Goal: Task Accomplishment & Management: Use online tool/utility

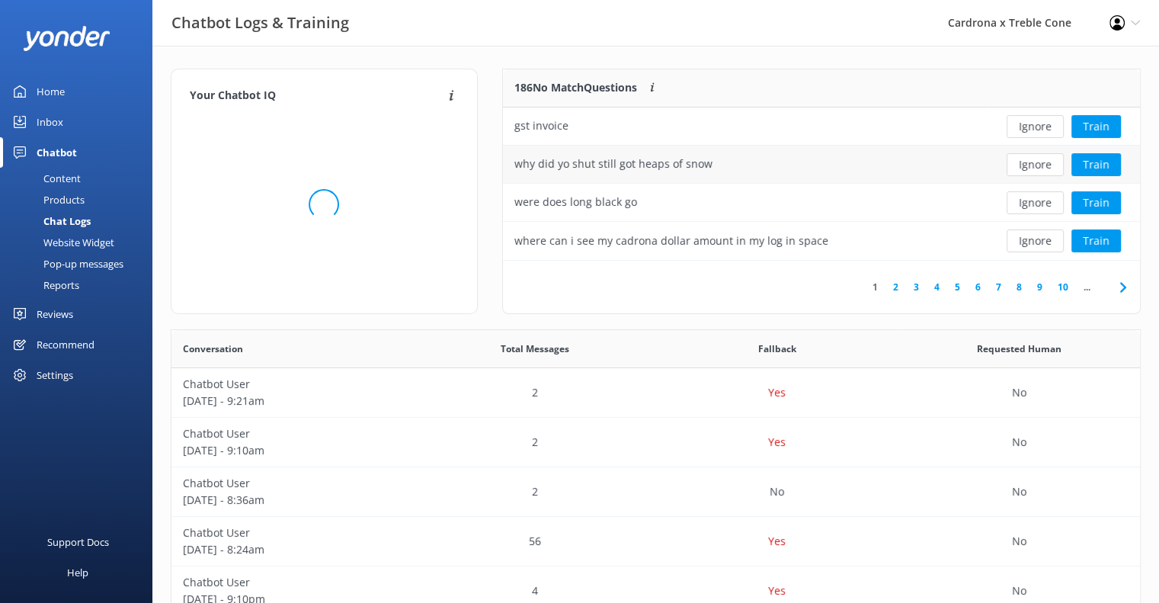
scroll to position [522, 957]
click at [1019, 165] on button "Ignore" at bounding box center [1035, 164] width 57 height 23
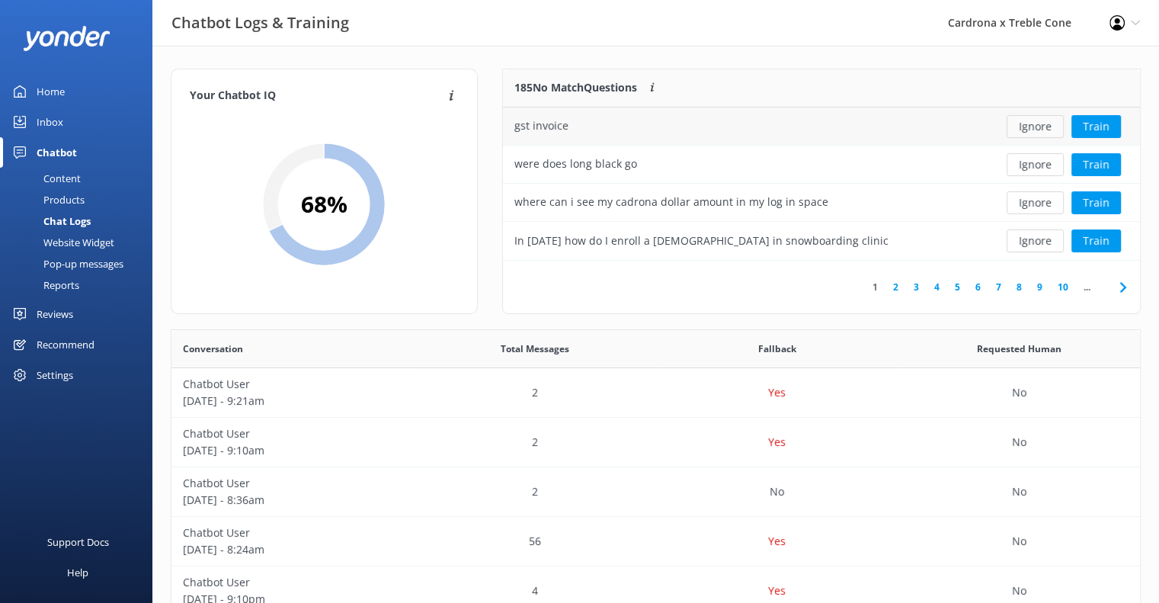
click at [1024, 133] on button "Ignore" at bounding box center [1035, 126] width 57 height 23
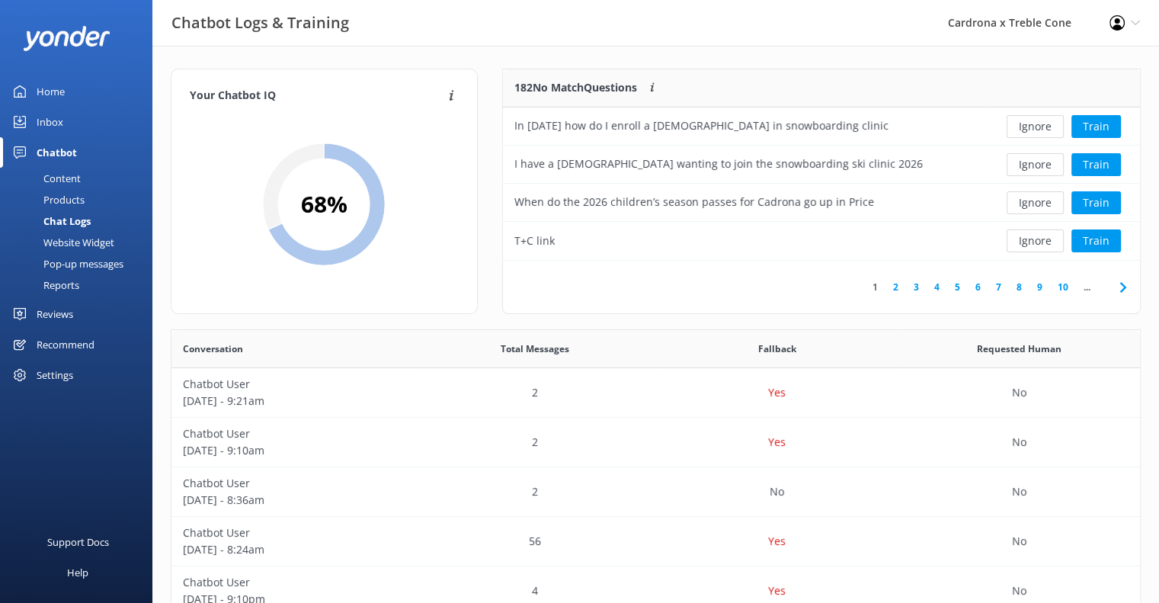
click at [1024, 133] on button "Ignore" at bounding box center [1035, 126] width 57 height 23
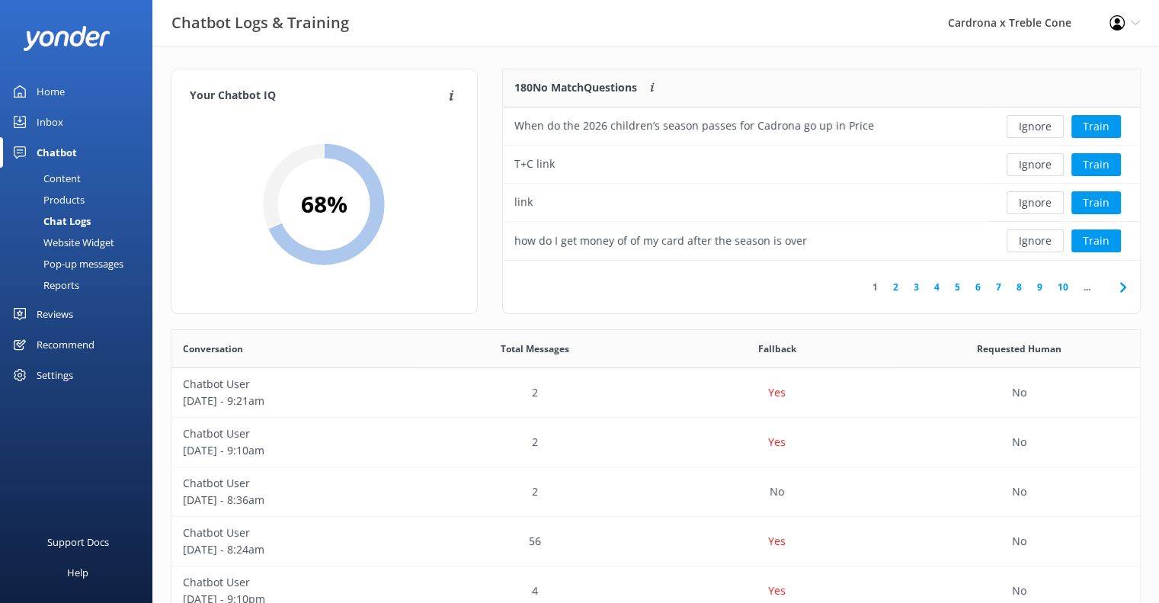
click at [1024, 133] on button "Ignore" at bounding box center [1035, 126] width 57 height 23
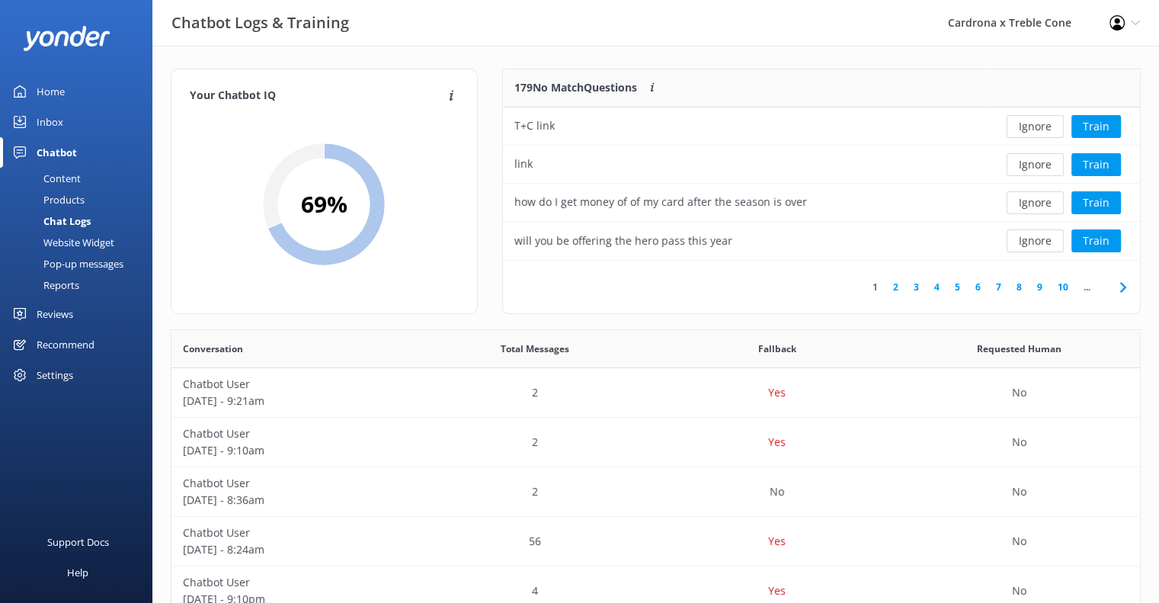
click at [1024, 133] on button "Ignore" at bounding box center [1035, 126] width 57 height 23
click at [1044, 235] on button "Ignore" at bounding box center [1035, 240] width 57 height 23
click at [1031, 204] on button "Ignore" at bounding box center [1035, 202] width 57 height 23
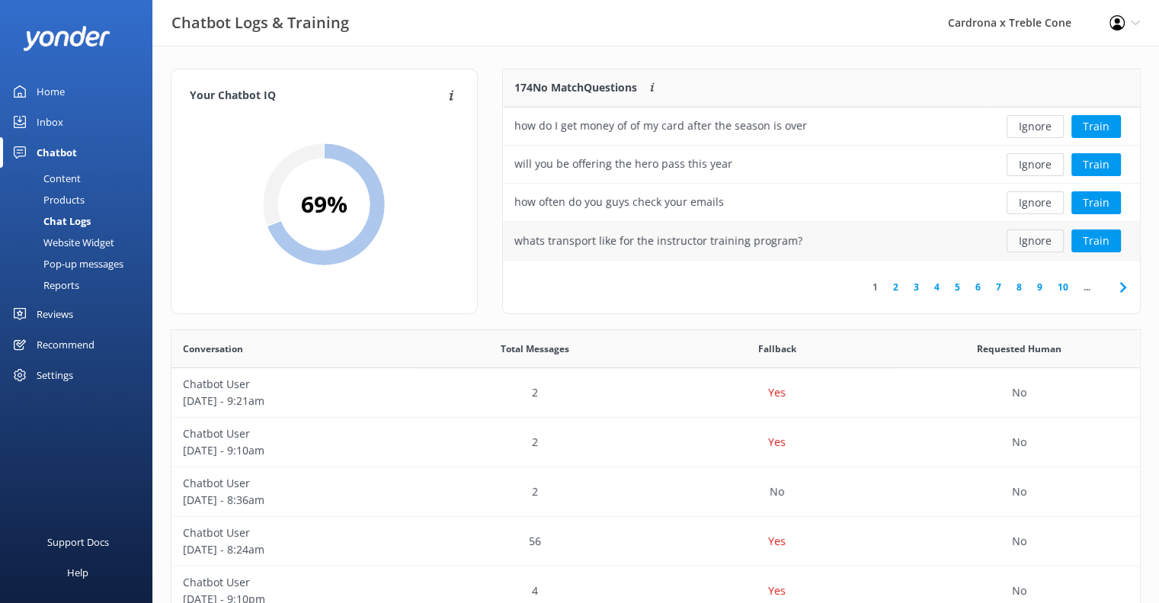
click at [1025, 242] on button "Ignore" at bounding box center [1035, 240] width 57 height 23
click at [1037, 236] on button "Ignore" at bounding box center [1035, 240] width 57 height 23
click at [1024, 125] on button "Ignore" at bounding box center [1035, 126] width 57 height 23
click at [1061, 284] on link "10" at bounding box center [1063, 287] width 26 height 14
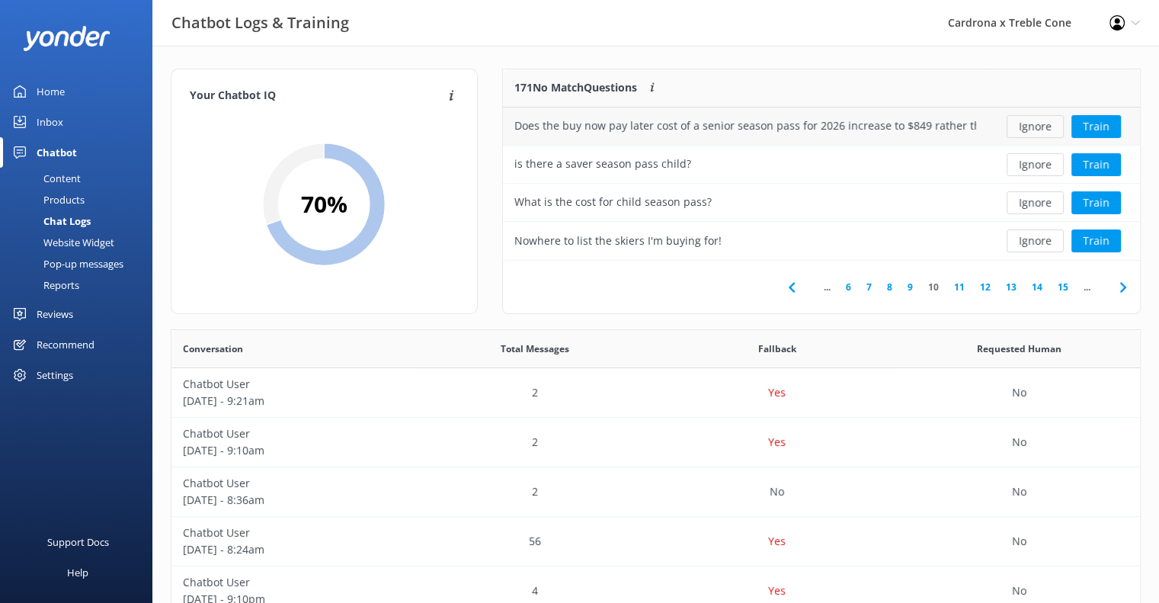
click at [1037, 127] on button "Ignore" at bounding box center [1035, 126] width 57 height 23
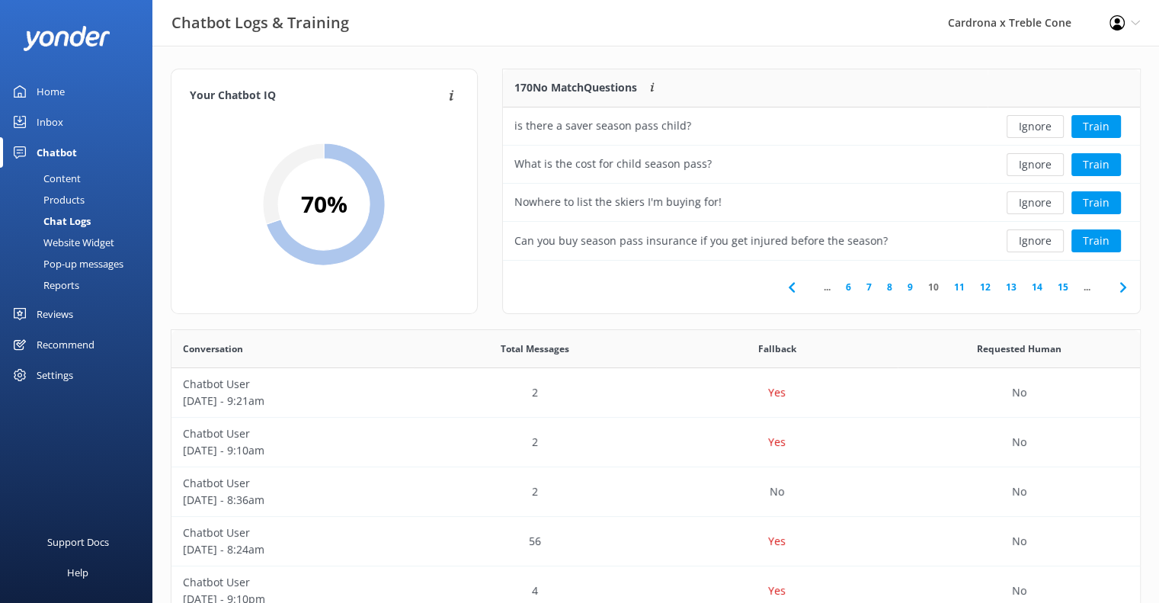
click at [1037, 127] on button "Ignore" at bounding box center [1035, 126] width 57 height 23
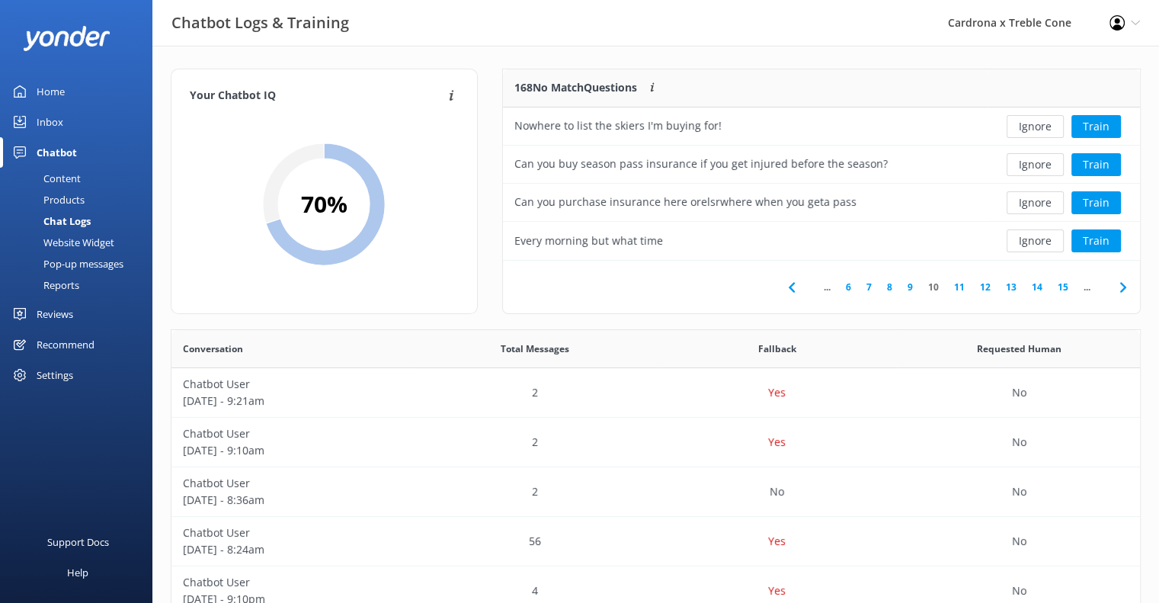
click at [1037, 127] on button "Ignore" at bounding box center [1035, 126] width 57 height 23
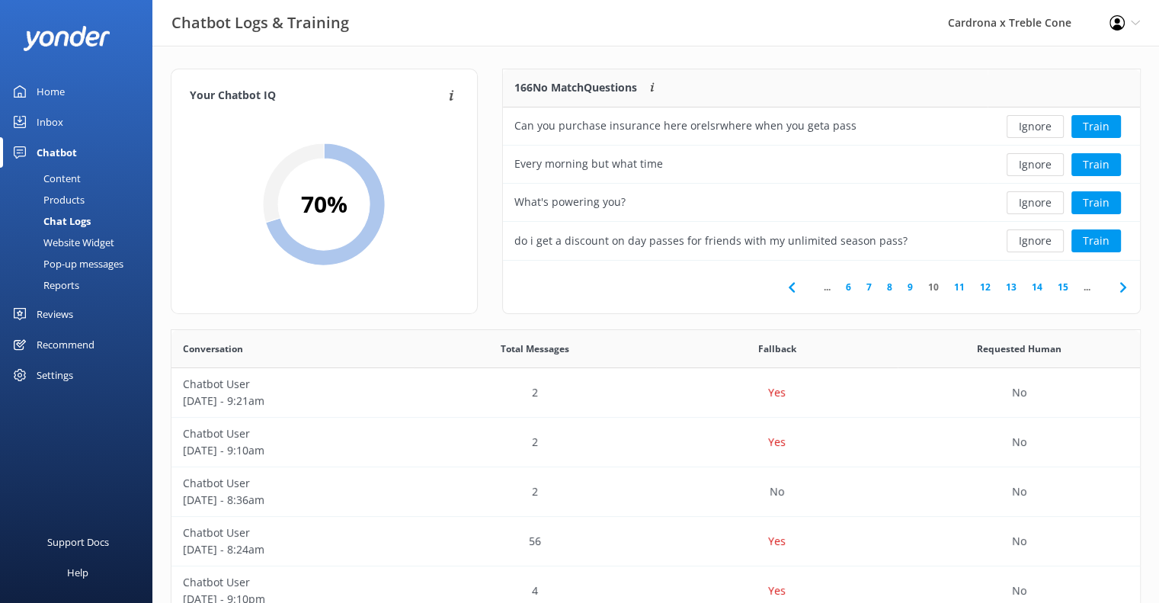
click at [1037, 127] on button "Ignore" at bounding box center [1035, 126] width 57 height 23
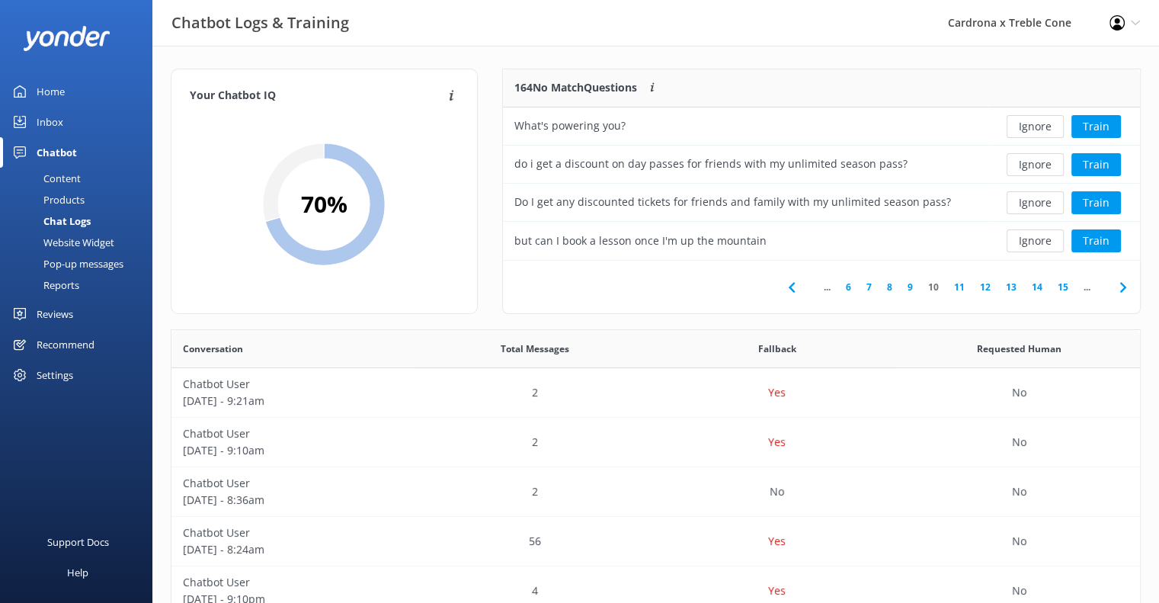
click at [1037, 127] on button "Ignore" at bounding box center [1035, 126] width 57 height 23
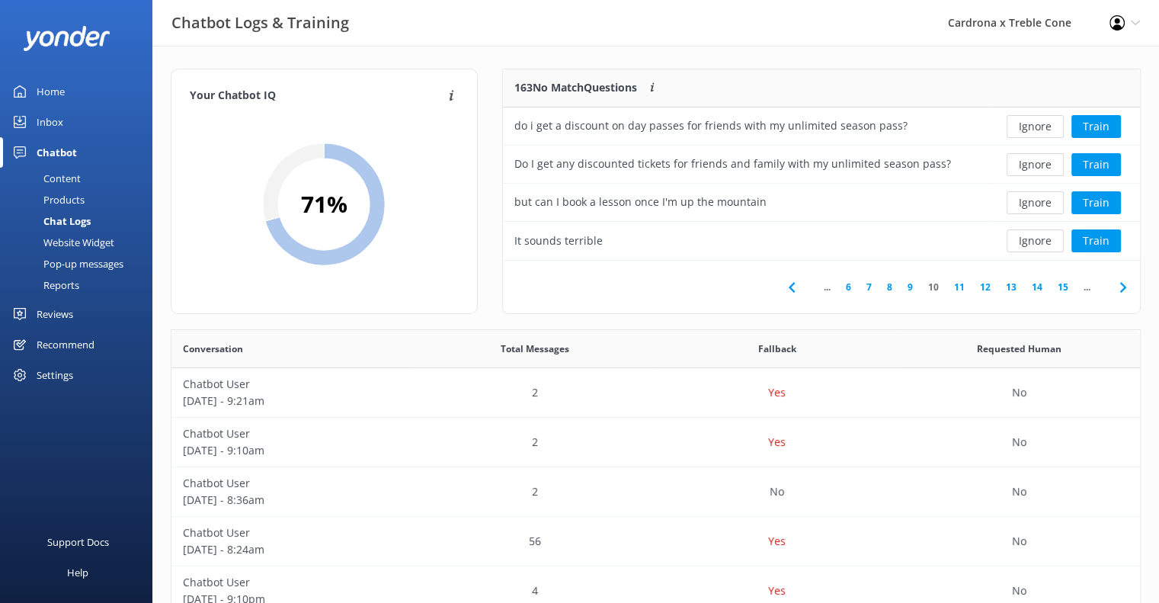
click at [1037, 127] on button "Ignore" at bounding box center [1035, 126] width 57 height 23
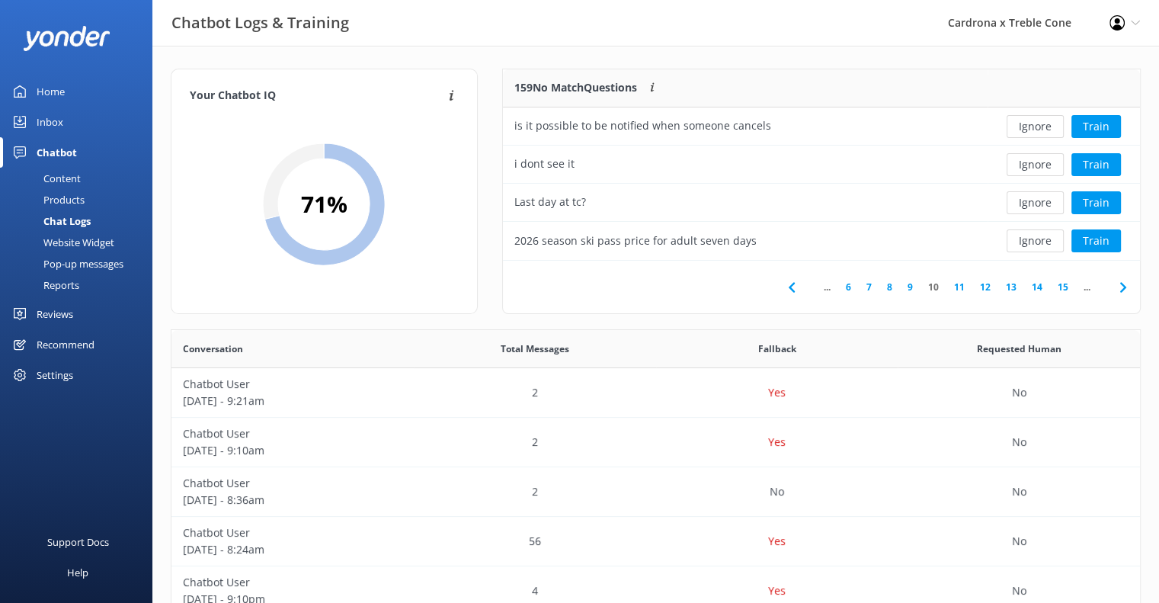
click at [1037, 127] on button "Ignore" at bounding box center [1035, 126] width 57 height 23
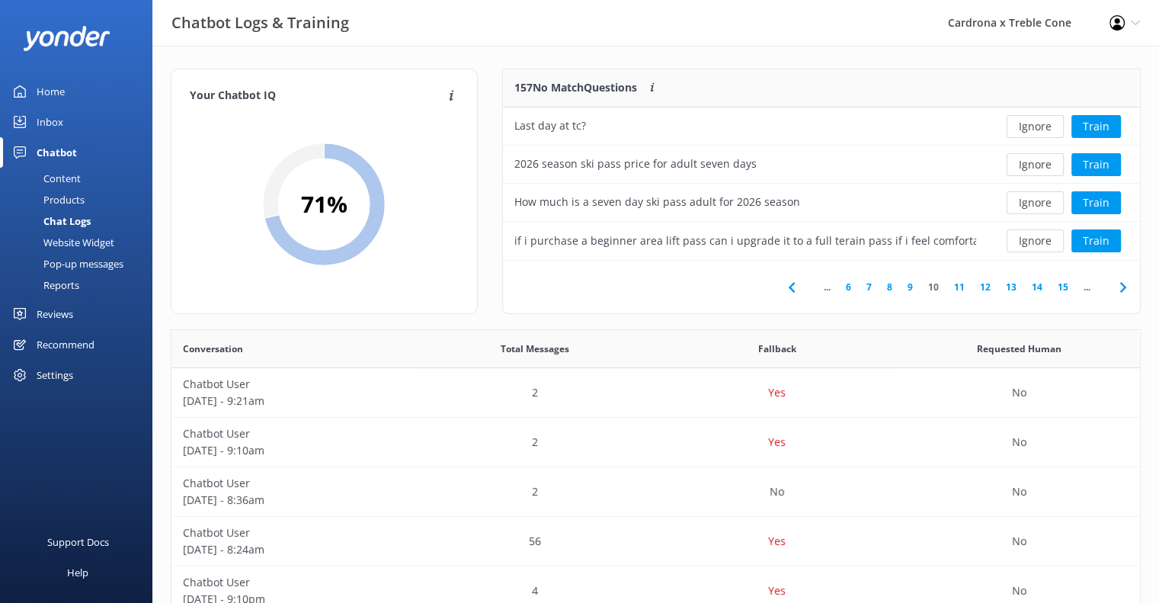
click at [1037, 127] on button "Ignore" at bounding box center [1035, 126] width 57 height 23
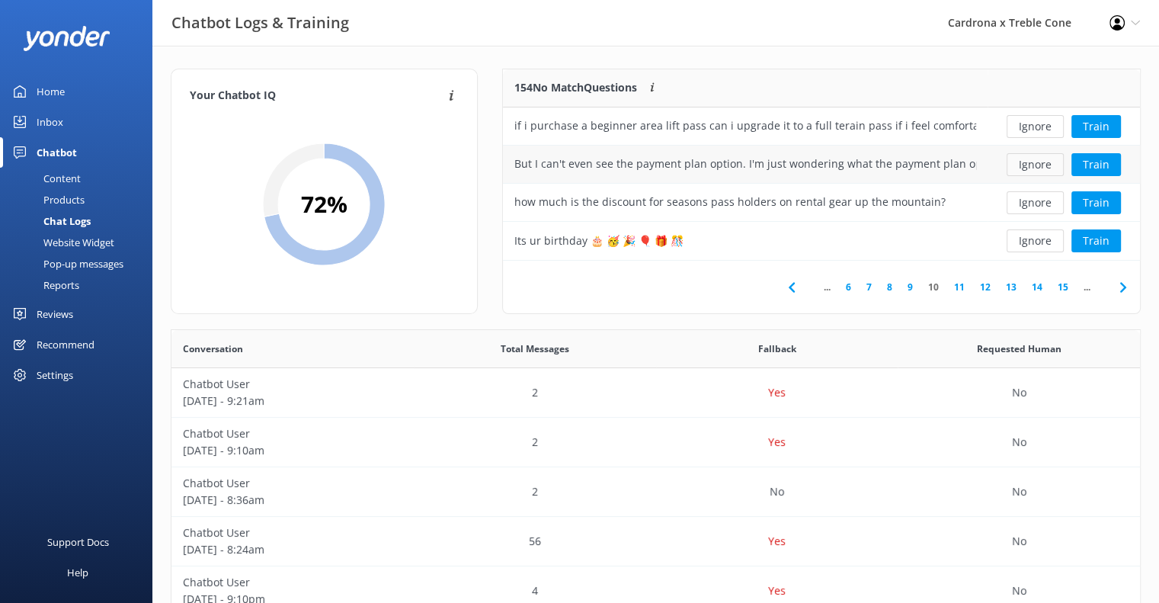
click at [1028, 165] on button "Ignore" at bounding box center [1035, 164] width 57 height 23
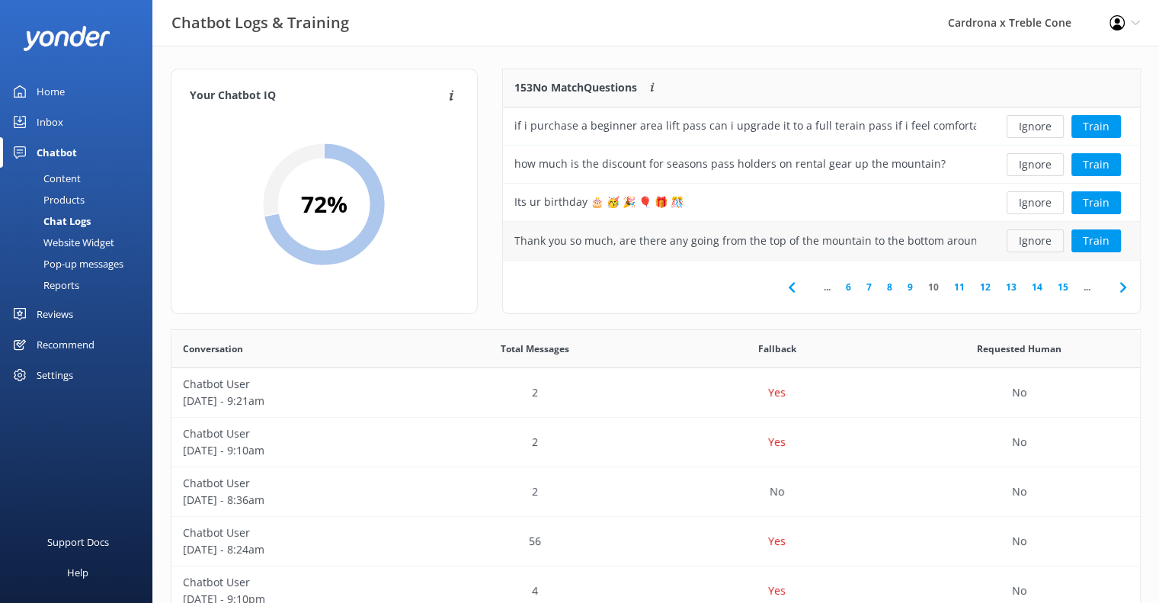
click at [1025, 236] on button "Ignore" at bounding box center [1035, 240] width 57 height 23
click at [1030, 234] on button "Ignore" at bounding box center [1035, 240] width 57 height 23
click at [1043, 200] on button "Ignore" at bounding box center [1035, 202] width 57 height 23
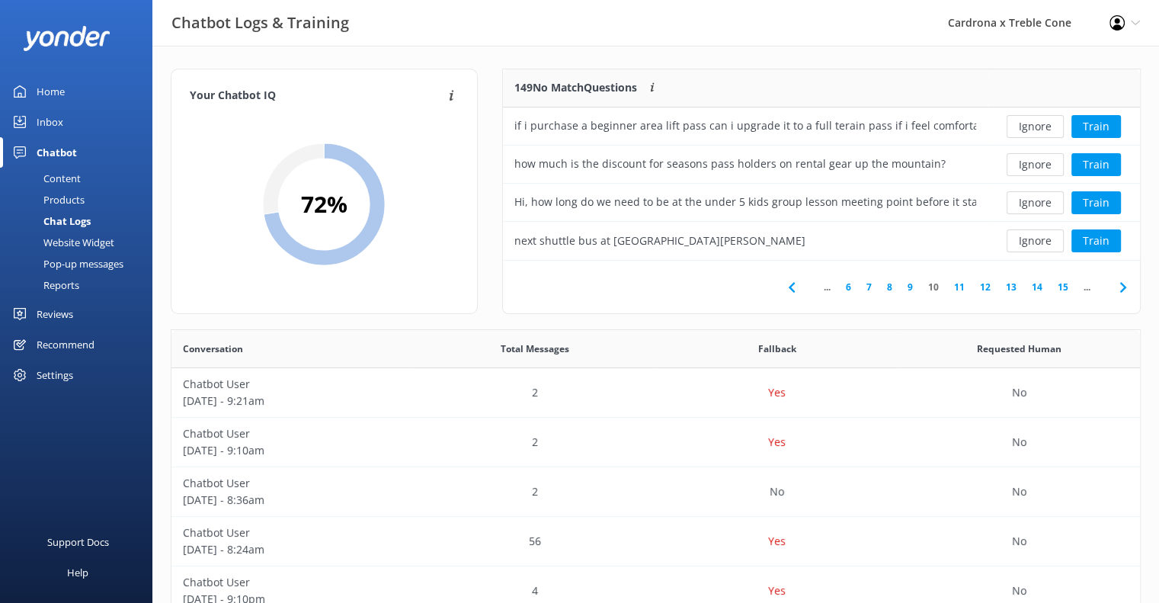
click at [1043, 200] on button "Ignore" at bounding box center [1035, 202] width 57 height 23
click at [1048, 198] on button "Ignore" at bounding box center [1035, 202] width 57 height 23
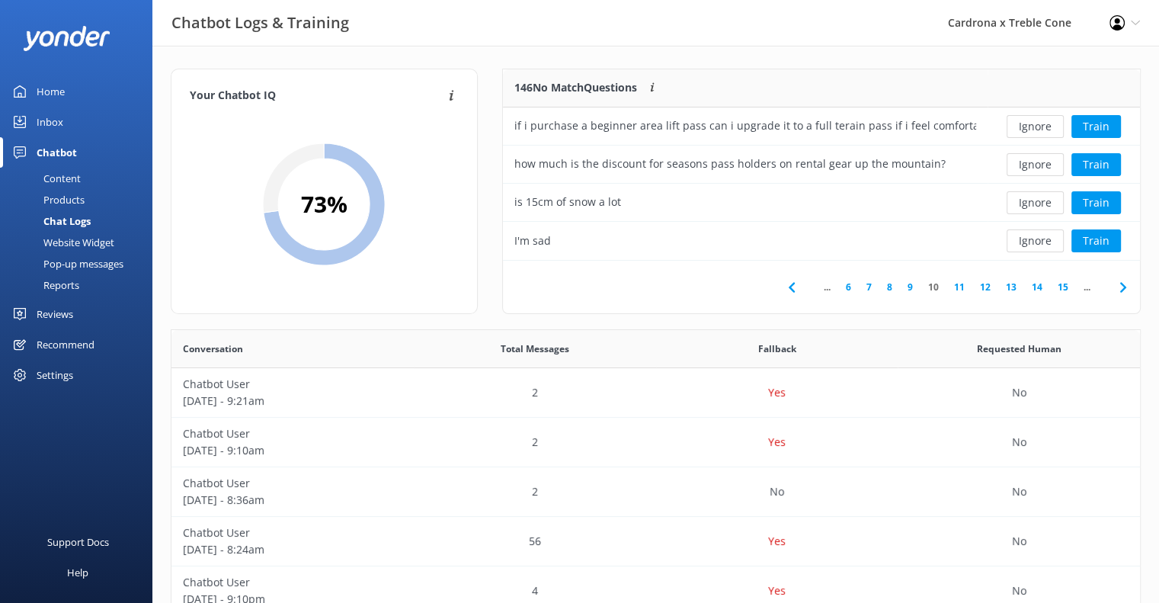
click at [1048, 198] on button "Ignore" at bounding box center [1035, 202] width 57 height 23
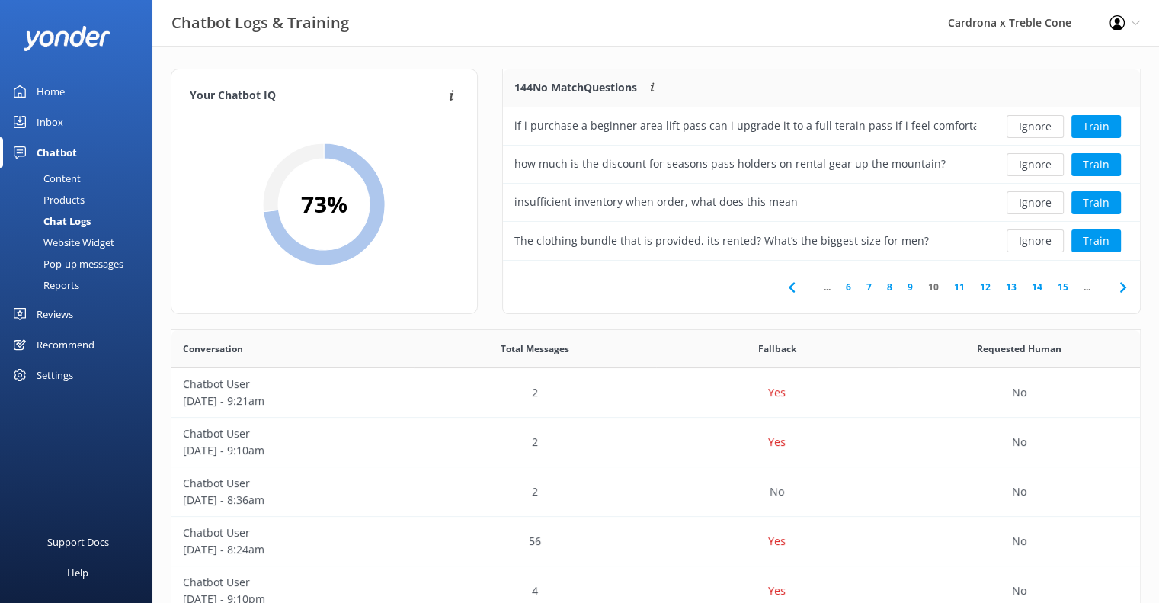
click at [1047, 199] on button "Ignore" at bounding box center [1035, 202] width 57 height 23
click at [1041, 202] on button "Ignore" at bounding box center [1035, 202] width 57 height 23
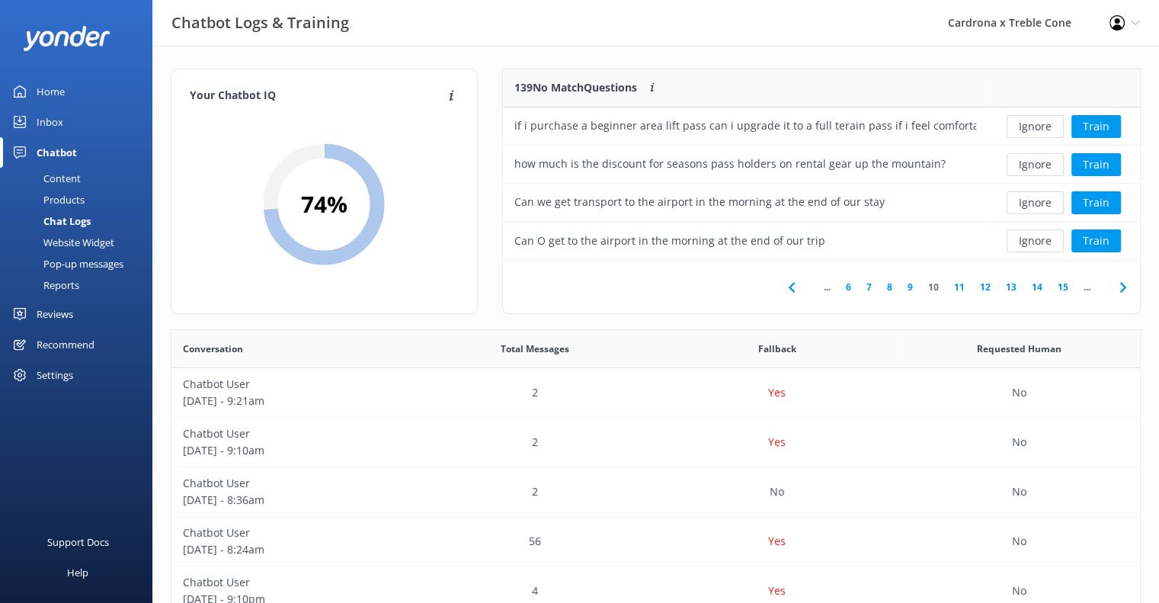
click at [1041, 202] on button "Ignore" at bounding box center [1035, 202] width 57 height 23
click at [1028, 179] on div "Ignore Train" at bounding box center [1064, 165] width 152 height 38
